Goal: Transaction & Acquisition: Subscribe to service/newsletter

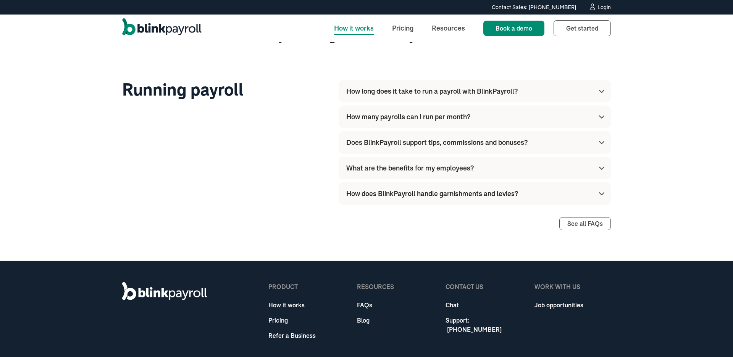
scroll to position [2163, 0]
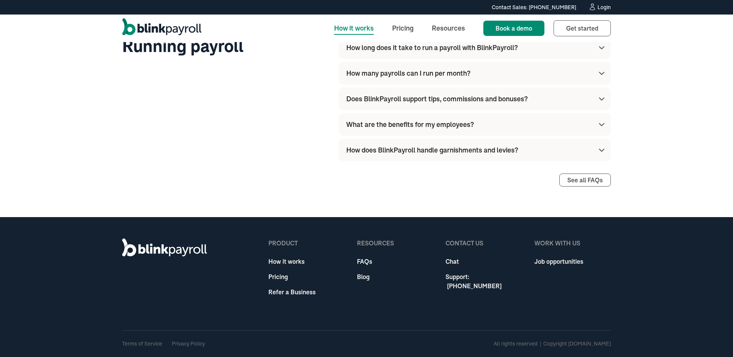
click at [597, 159] on div "How does BlinkPayroll handle garnishments and levies?" at bounding box center [476, 150] width 260 height 23
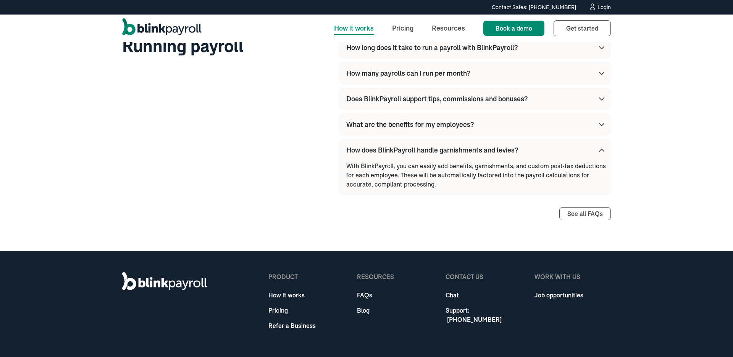
click at [589, 149] on div "How does BlinkPayroll handle garnishments and levies?" at bounding box center [476, 150] width 260 height 23
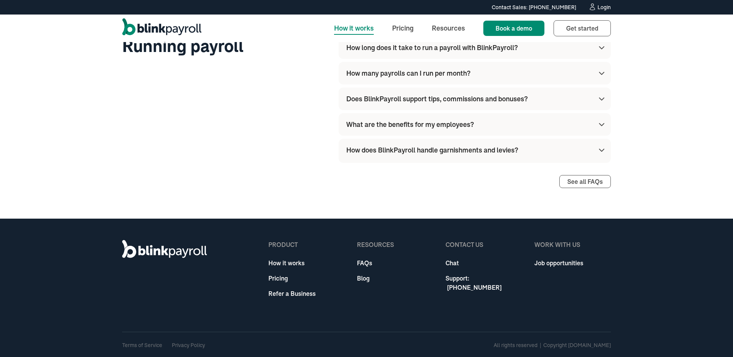
click at [561, 119] on div "What are the benefits for my employees?" at bounding box center [476, 124] width 260 height 23
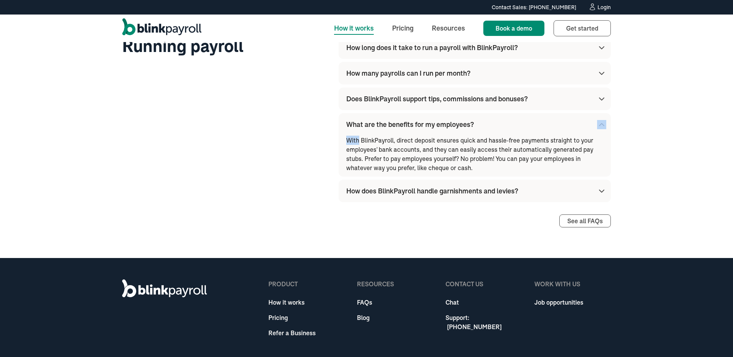
click at [561, 119] on div "What are the benefits for my employees?" at bounding box center [476, 124] width 260 height 23
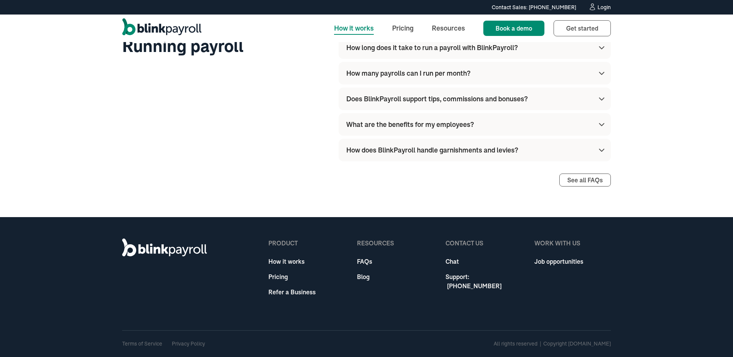
click at [279, 109] on div "Running payroll How long does it take to run a payroll with BlinkPayroll? Altho…" at bounding box center [366, 111] width 489 height 150
click at [420, 92] on div "Does BlinkPayroll support tips, commissions and bonuses?" at bounding box center [476, 98] width 260 height 23
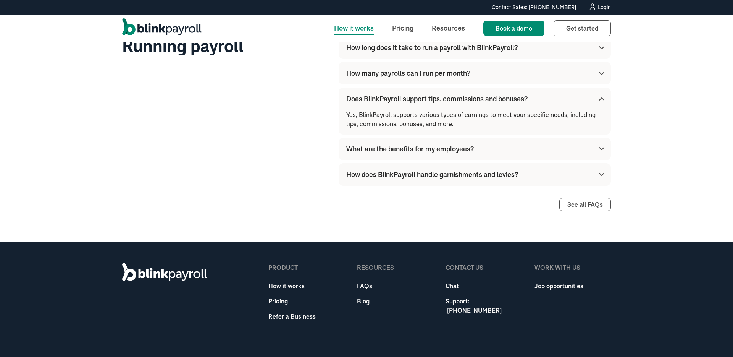
click at [420, 92] on div "Does BlinkPayroll support tips, commissions and bonuses?" at bounding box center [476, 98] width 260 height 23
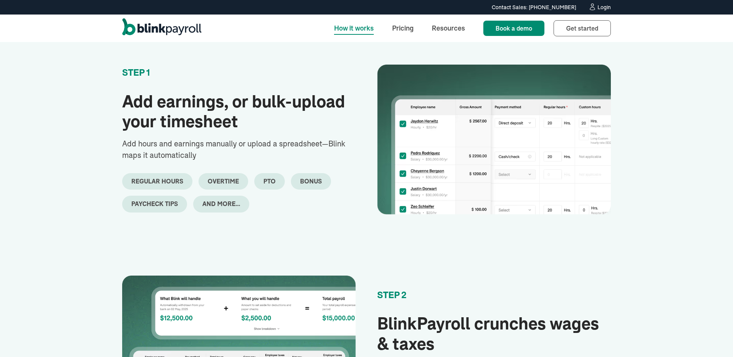
scroll to position [0, 0]
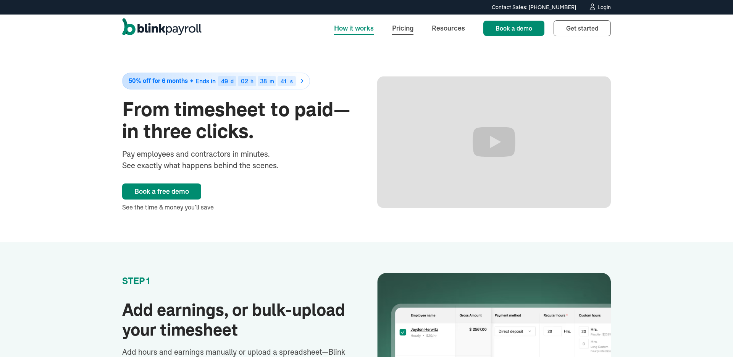
click at [402, 26] on link "Pricing" at bounding box center [403, 28] width 34 height 16
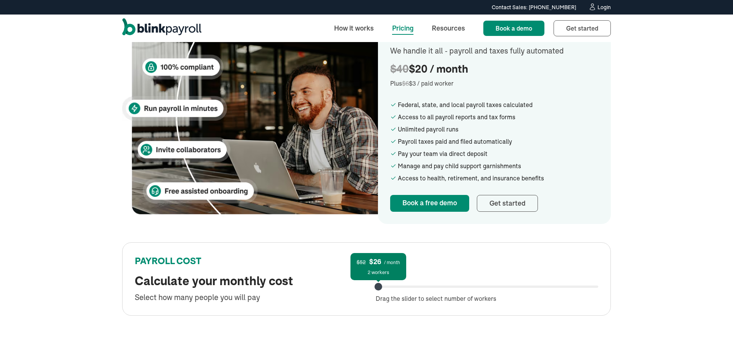
scroll to position [200, 0]
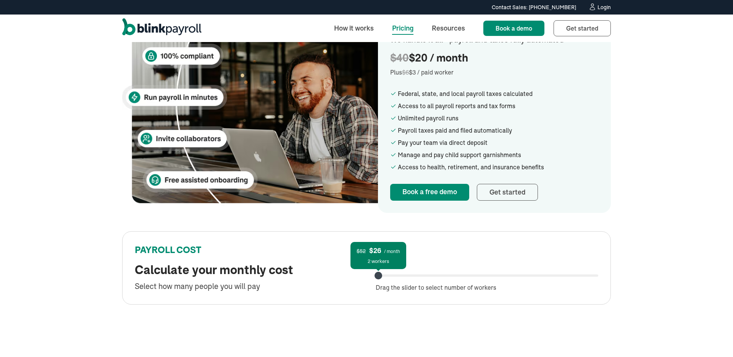
click at [402, 271] on div "$52 $26 / month 2 workers Drag the slider to select number of workers" at bounding box center [487, 275] width 223 height 33
drag, startPoint x: 378, startPoint y: 274, endPoint x: 366, endPoint y: 269, distance: 12.8
click at [368, 269] on div "PAYROLL COST Calculate your monthly cost Select how many people you will pay $5…" at bounding box center [366, 267] width 489 height 73
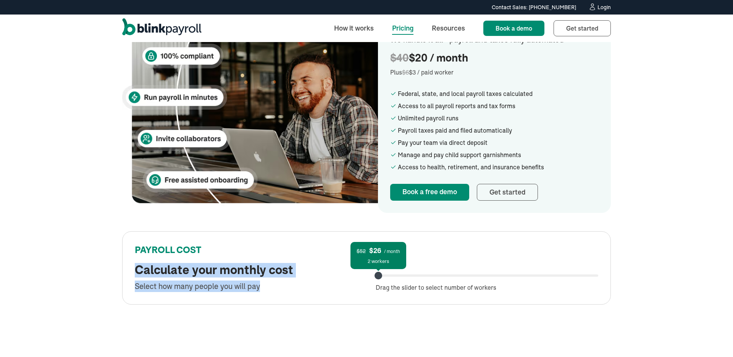
drag, startPoint x: 259, startPoint y: 288, endPoint x: 150, endPoint y: 259, distance: 112.6
click at [150, 260] on div "PAYROLL COST Calculate your monthly cost Select how many people you will pay" at bounding box center [246, 268] width 223 height 48
click at [150, 259] on div "PAYROLL COST" at bounding box center [246, 253] width 223 height 19
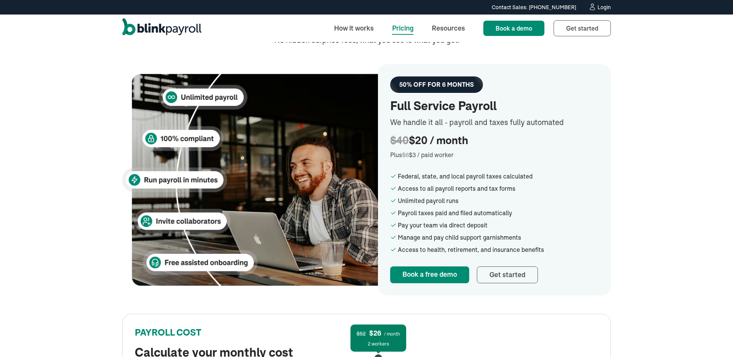
scroll to position [190, 0]
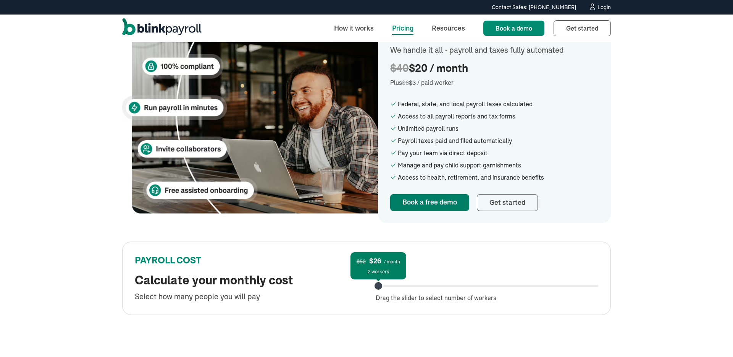
click at [427, 202] on link "Book a free demo" at bounding box center [429, 202] width 79 height 17
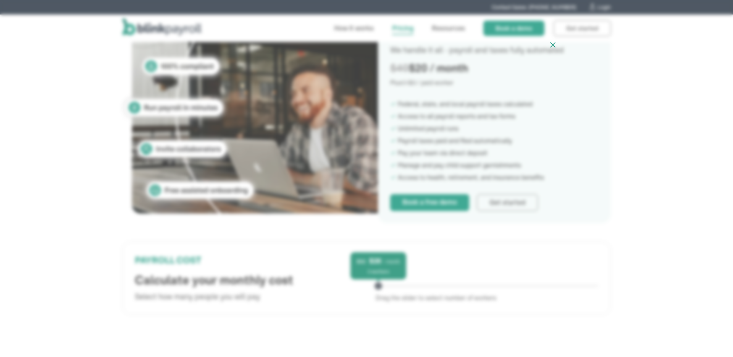
click at [554, 46] on icon at bounding box center [553, 45] width 5 height 5
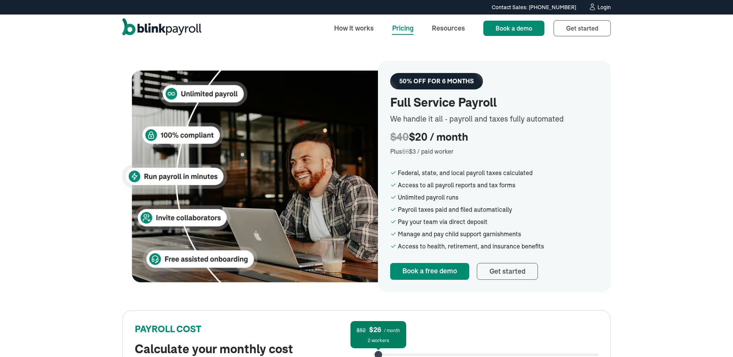
scroll to position [111, 0]
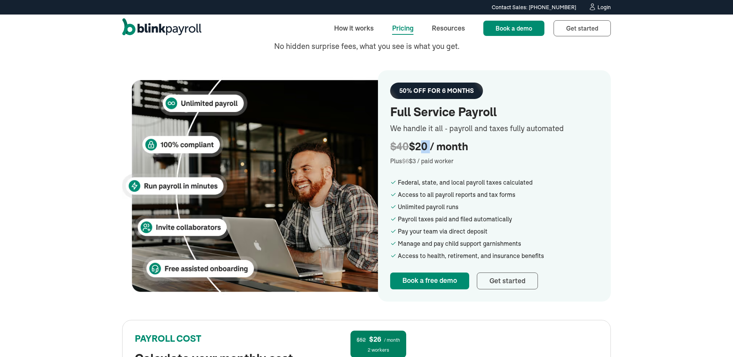
drag, startPoint x: 416, startPoint y: 149, endPoint x: 430, endPoint y: 146, distance: 14.2
click at [430, 146] on div "$40 $20 / month" at bounding box center [494, 146] width 208 height 13
drag, startPoint x: 410, startPoint y: 146, endPoint x: 396, endPoint y: 144, distance: 13.8
click at [396, 144] on div "$40 $20 / month" at bounding box center [494, 146] width 208 height 13
drag, startPoint x: 417, startPoint y: 147, endPoint x: 429, endPoint y: 147, distance: 11.5
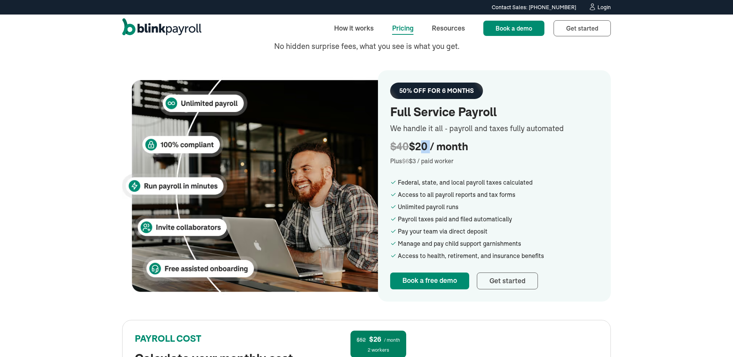
click at [429, 147] on div "$40 $20 / month" at bounding box center [494, 146] width 208 height 13
drag, startPoint x: 429, startPoint y: 147, endPoint x: 394, endPoint y: 141, distance: 35.3
click at [394, 141] on div "$40 $20 / month" at bounding box center [494, 146] width 208 height 13
click at [405, 146] on span "$40" at bounding box center [399, 147] width 19 height 12
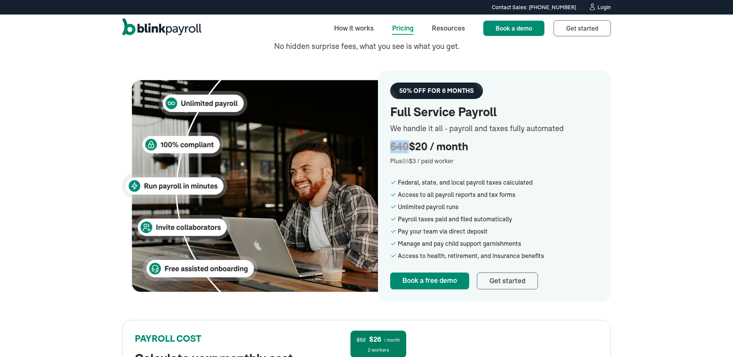
drag, startPoint x: 409, startPoint y: 146, endPoint x: 386, endPoint y: 144, distance: 22.7
click at [387, 144] on div "50% OFF FOR 6 MONTHS Full Service Payroll We handle it all - payroll and taxes …" at bounding box center [494, 185] width 233 height 231
click at [411, 162] on div "Plus $6 $3 / paid worker" at bounding box center [494, 160] width 208 height 9
click at [411, 161] on div "Plus $6 $3 / paid worker" at bounding box center [494, 160] width 208 height 9
click at [221, 260] on img at bounding box center [250, 185] width 256 height 217
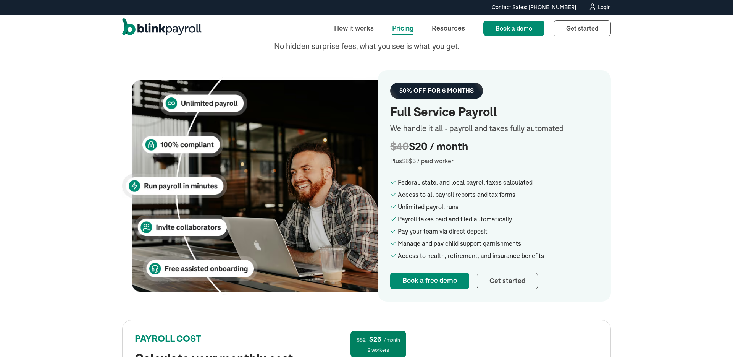
click at [221, 260] on img at bounding box center [250, 185] width 256 height 217
drag, startPoint x: 224, startPoint y: 226, endPoint x: 391, endPoint y: 83, distance: 219.9
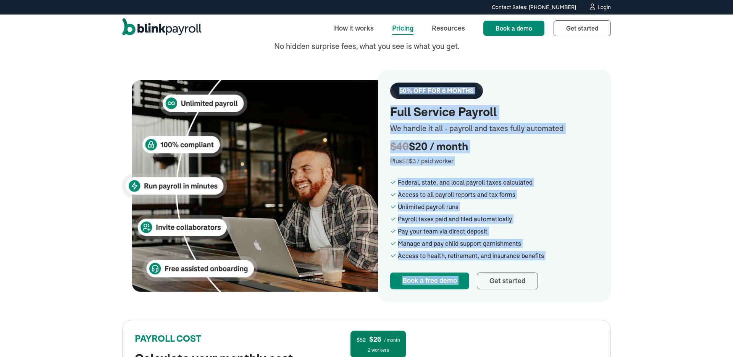
drag, startPoint x: 390, startPoint y: 85, endPoint x: 574, endPoint y: 260, distance: 253.6
click at [575, 261] on div "50% OFF FOR 6 MONTHS Full Service Payroll We handle it all - payroll and taxes …" at bounding box center [494, 185] width 233 height 231
click at [574, 260] on div "Access to health, retirement, and insurance benefits" at bounding box center [498, 255] width 201 height 9
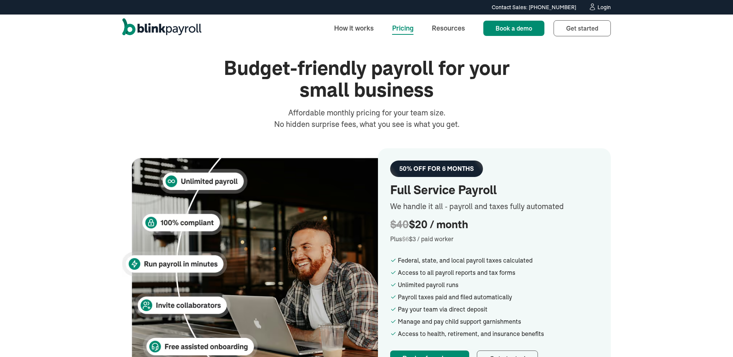
scroll to position [0, 0]
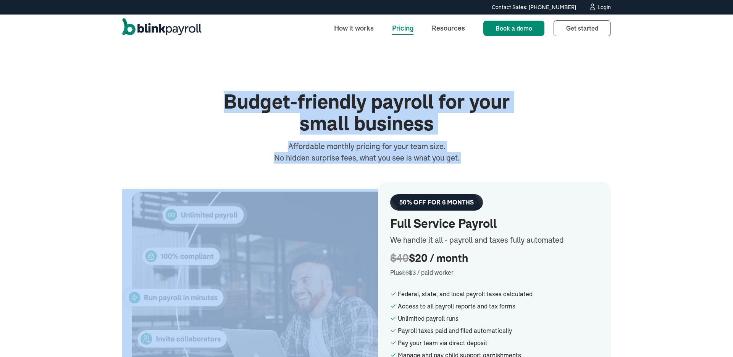
drag, startPoint x: 225, startPoint y: 95, endPoint x: 383, endPoint y: 198, distance: 188.2
click at [383, 198] on div "Budget-friendly payroll for your small business Affordable monthly pricing for …" at bounding box center [366, 252] width 489 height 322
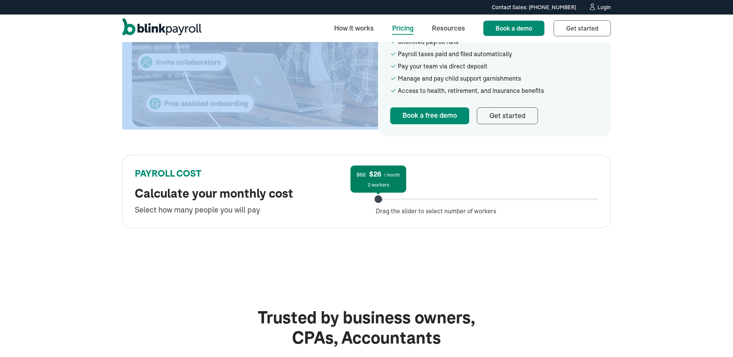
scroll to position [276, 0]
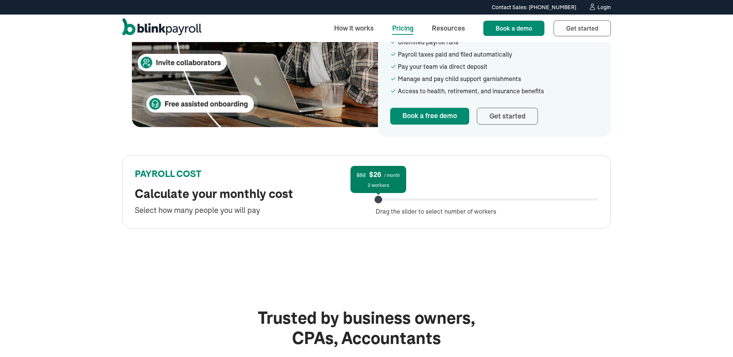
click at [387, 201] on div "$52 $26 / month 2 workers Drag the slider to select number of workers" at bounding box center [487, 199] width 223 height 33
drag, startPoint x: 379, startPoint y: 199, endPoint x: 292, endPoint y: 172, distance: 91.2
click at [299, 172] on div "PAYROLL COST Calculate your monthly cost Select how many people you will pay $5…" at bounding box center [366, 191] width 489 height 73
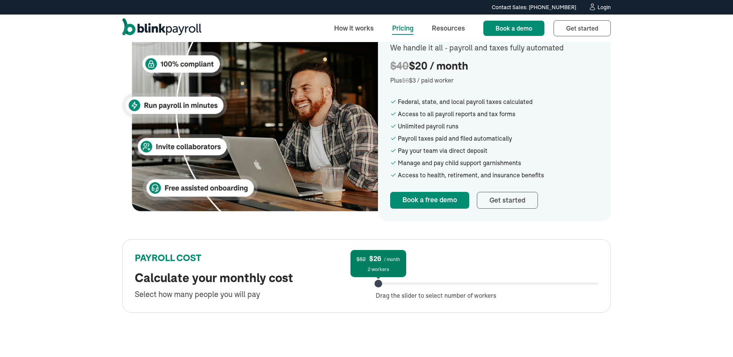
scroll to position [188, 0]
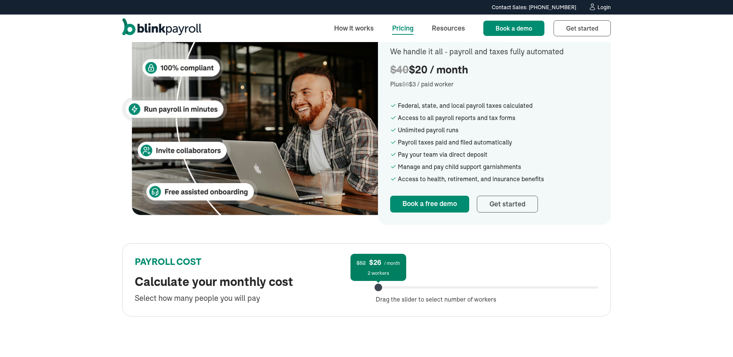
drag, startPoint x: 417, startPoint y: 85, endPoint x: 472, endPoint y: 84, distance: 55.4
click at [472, 84] on div "Plus $6 $3 / paid worker" at bounding box center [494, 83] width 208 height 9
click at [411, 245] on div "PAYROLL COST Calculate your monthly cost Select how many people you will pay $5…" at bounding box center [366, 279] width 489 height 73
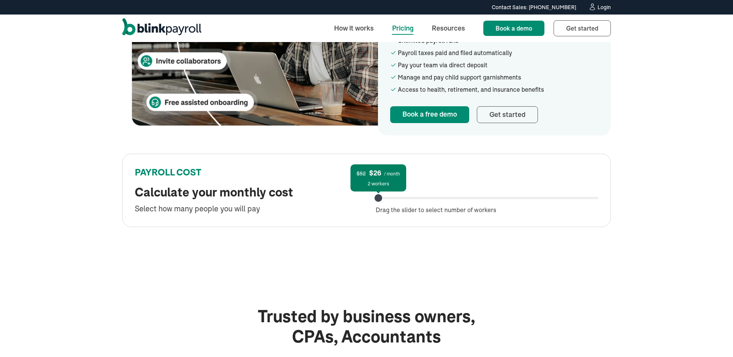
scroll to position [0, 0]
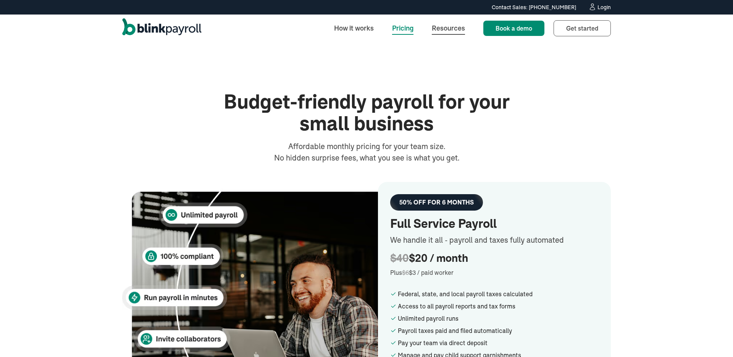
click at [444, 28] on link "Resources" at bounding box center [448, 28] width 45 height 16
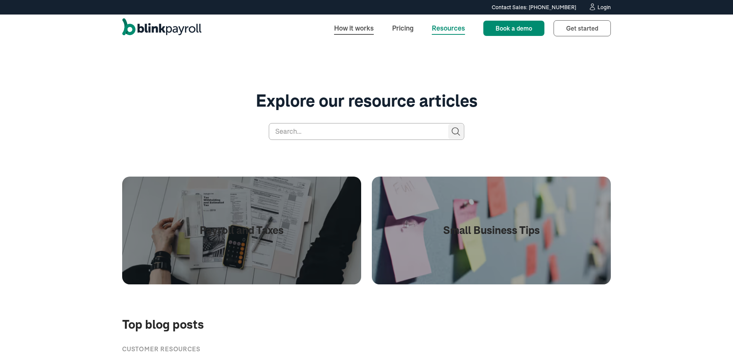
click at [360, 29] on link "How it works" at bounding box center [354, 28] width 52 height 16
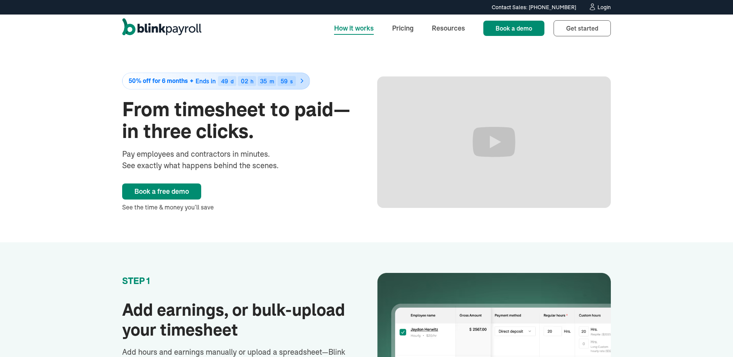
click at [302, 81] on img at bounding box center [302, 81] width 8 height 8
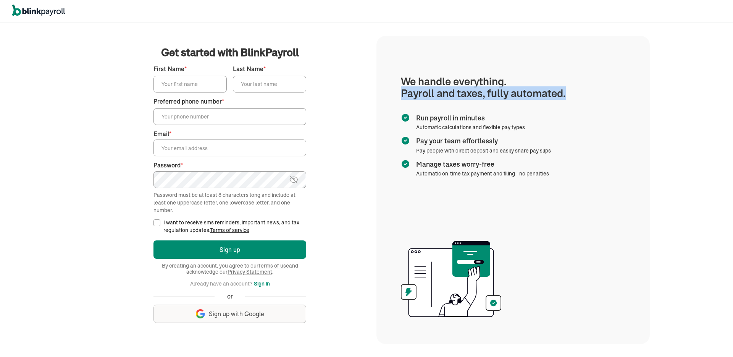
drag, startPoint x: 402, startPoint y: 86, endPoint x: 527, endPoint y: 100, distance: 124.9
click at [528, 100] on section "We handle everything. Payroll and taxes, fully automated. Run payroll in minute…" at bounding box center [512, 190] width 273 height 308
click at [527, 100] on section "We handle everything. Payroll and taxes, fully automated. Run payroll in minute…" at bounding box center [512, 190] width 273 height 308
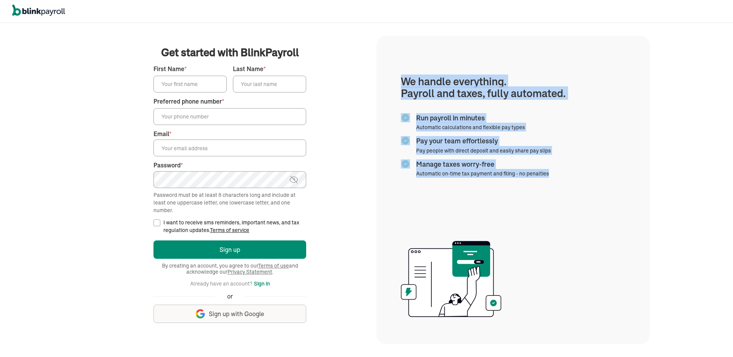
drag, startPoint x: 403, startPoint y: 86, endPoint x: 493, endPoint y: 184, distance: 133.3
click at [493, 184] on section "We handle everything. Payroll and taxes, fully automated. Run payroll in minute…" at bounding box center [512, 190] width 273 height 308
